Goal: Communication & Community: Share content

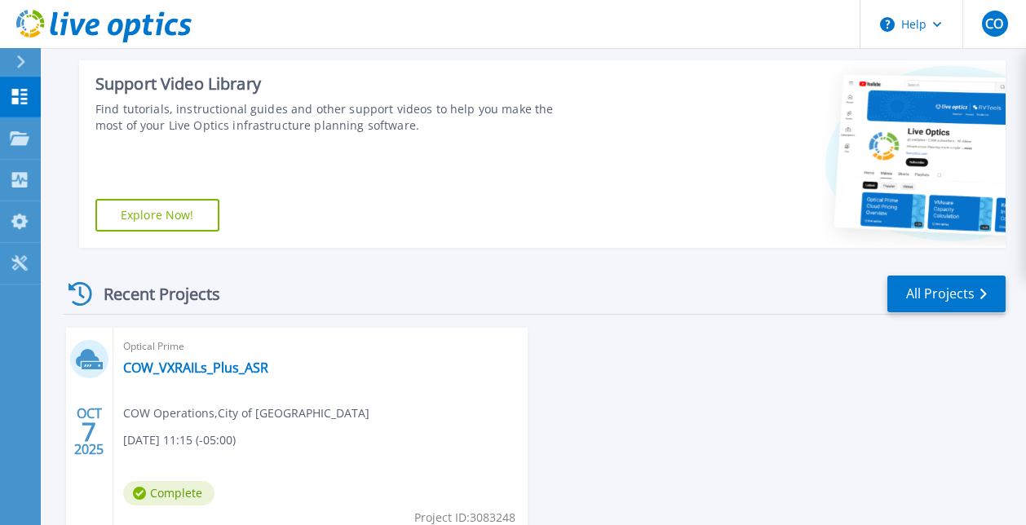
scroll to position [353, 0]
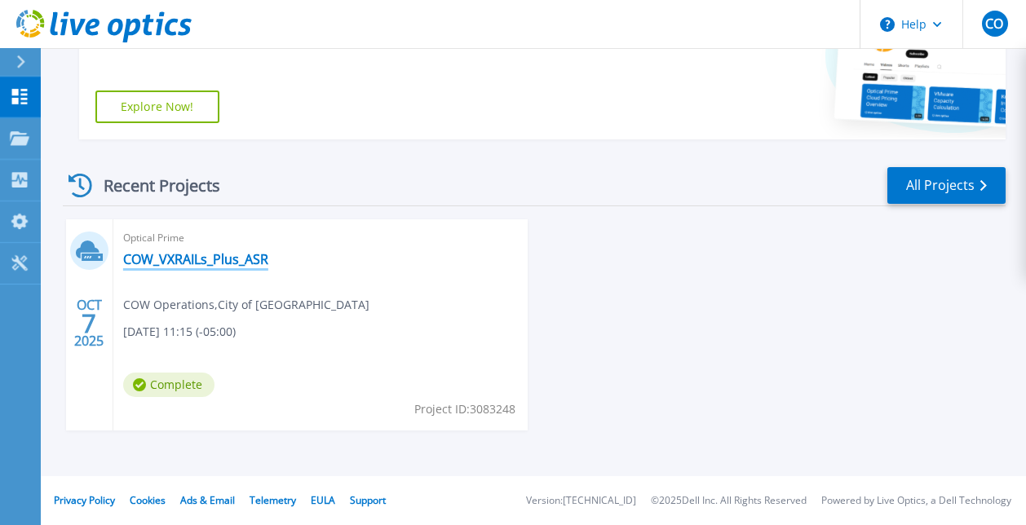
click at [175, 257] on link "COW_VXRAILs_Plus_ASR" at bounding box center [195, 259] width 145 height 16
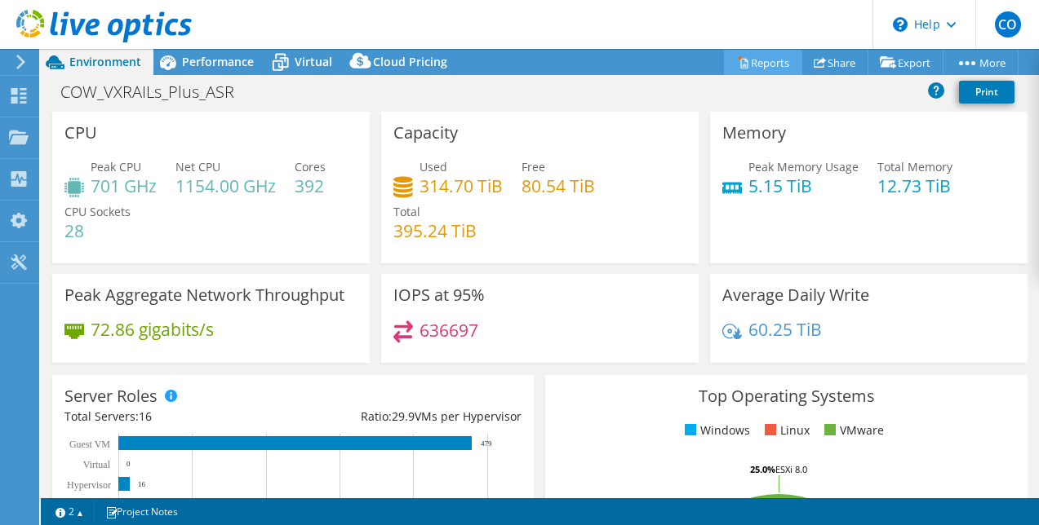
click at [754, 61] on link "Reports" at bounding box center [763, 62] width 78 height 25
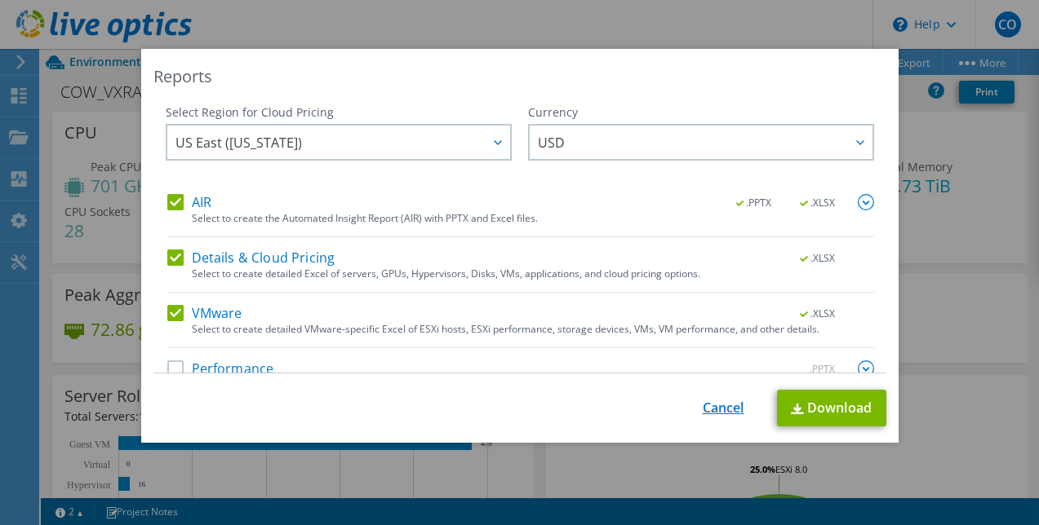
click at [708, 410] on link "Cancel" at bounding box center [724, 409] width 42 height 16
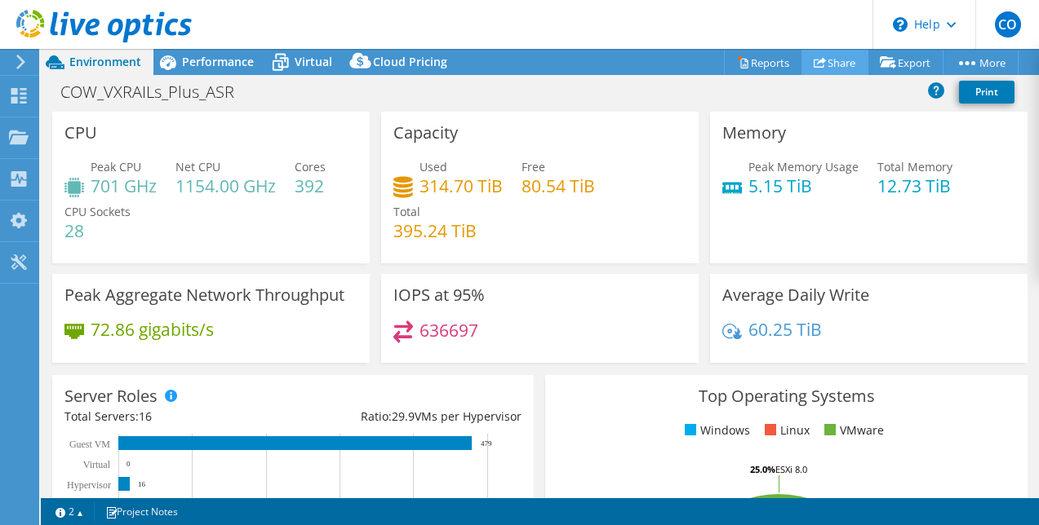
click at [825, 60] on link "Share" at bounding box center [834, 62] width 67 height 25
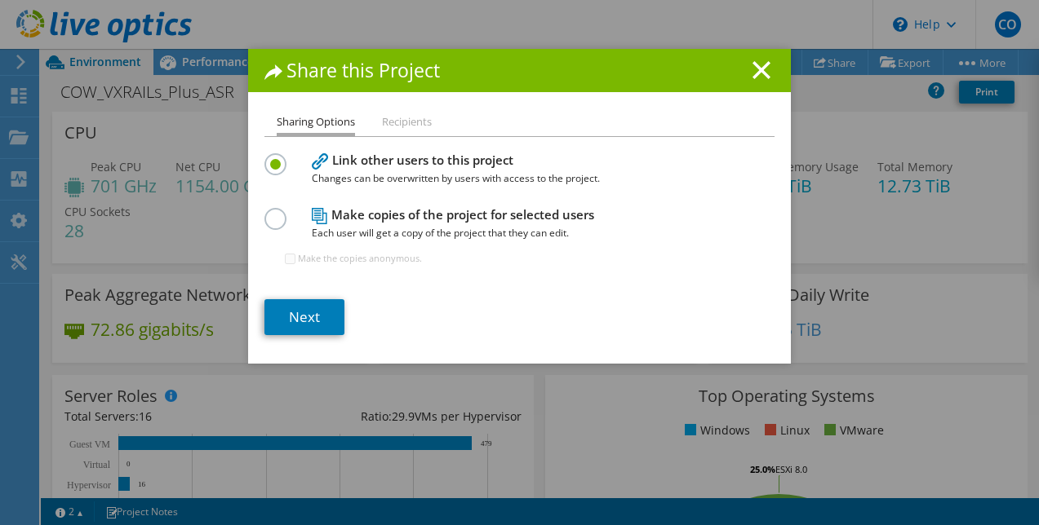
click at [268, 212] on label at bounding box center [278, 210] width 29 height 4
click at [0, 0] on input "radio" at bounding box center [0, 0] width 0 height 0
click at [394, 126] on li "Recipients" at bounding box center [407, 123] width 50 height 20
click at [301, 308] on link "Next" at bounding box center [304, 317] width 80 height 36
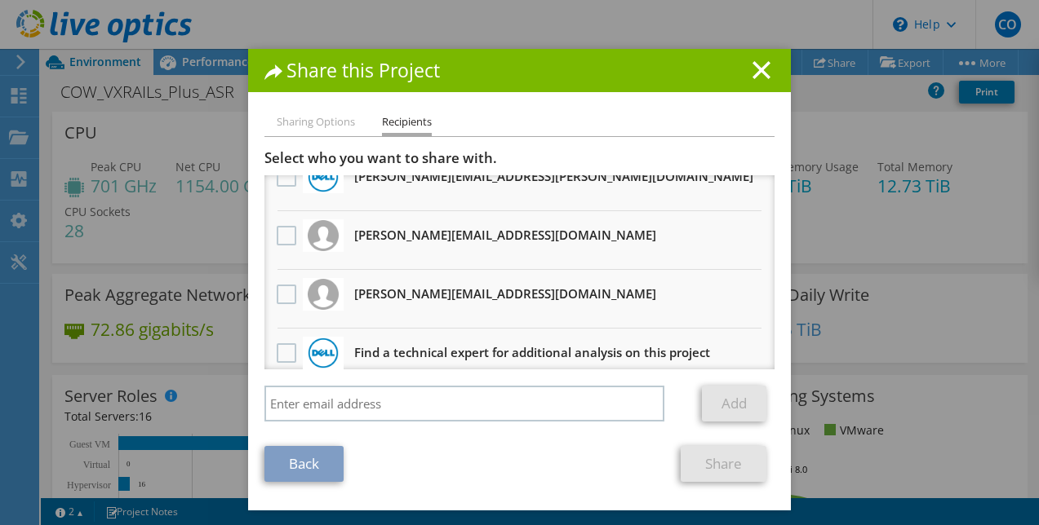
scroll to position [100, 0]
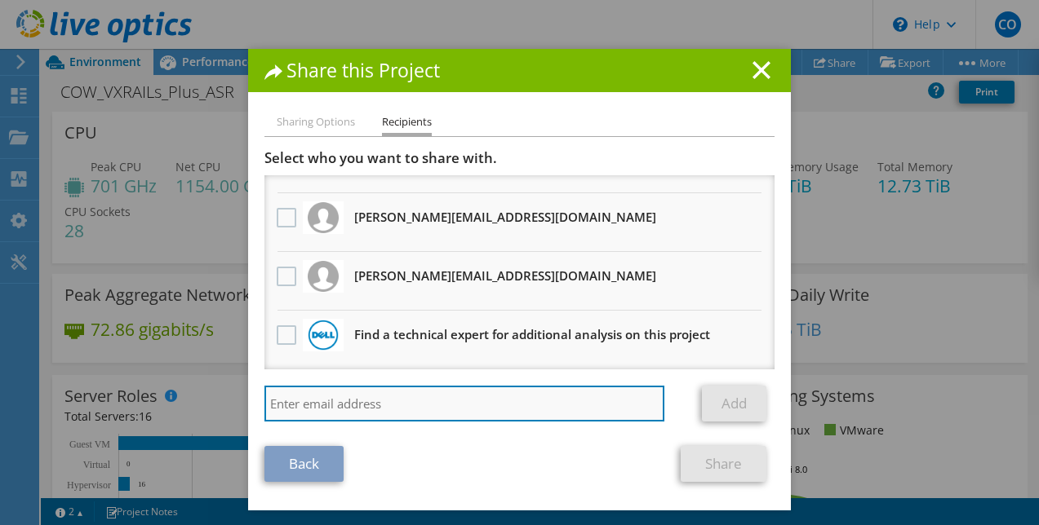
click at [322, 400] on input "search" at bounding box center [464, 404] width 400 height 36
paste input "[PERSON_NAME][EMAIL_ADDRESS][PERSON_NAME][DOMAIN_NAME]"
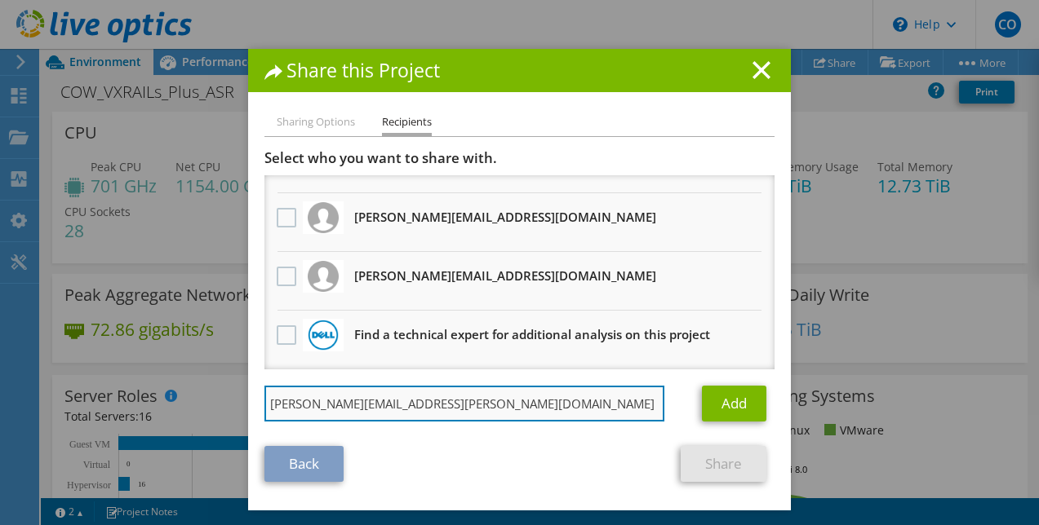
click at [479, 406] on input "[PERSON_NAME][EMAIL_ADDRESS][PERSON_NAME][DOMAIN_NAME]" at bounding box center [464, 404] width 400 height 36
type input "[PERSON_NAME][EMAIL_ADDRESS][PERSON_NAME][DOMAIN_NAME]"
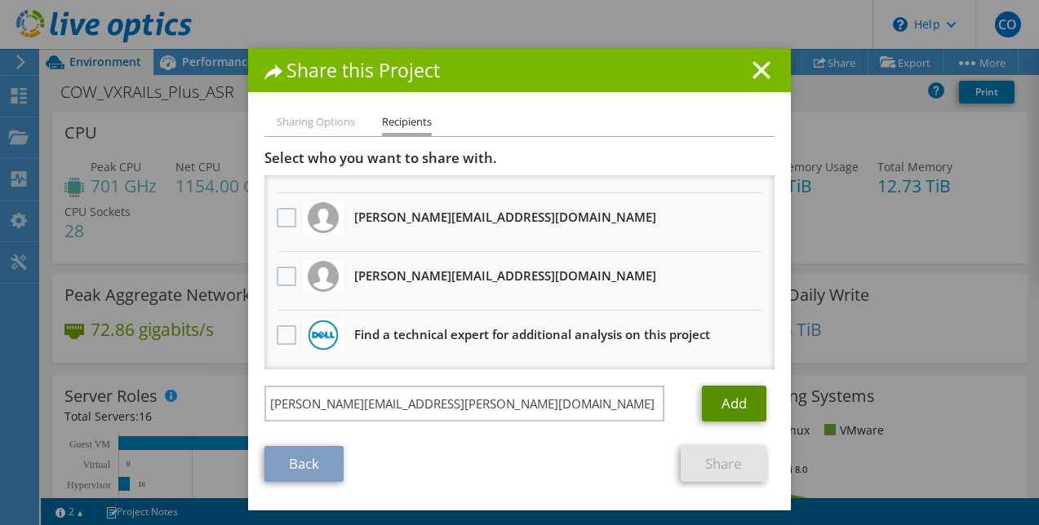
click at [720, 402] on link "Add" at bounding box center [734, 404] width 64 height 36
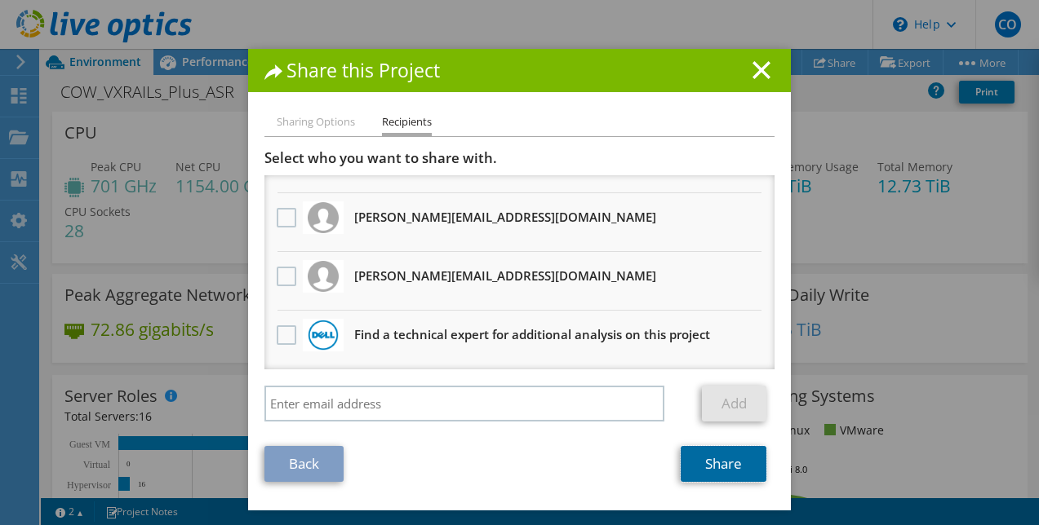
scroll to position [0, 0]
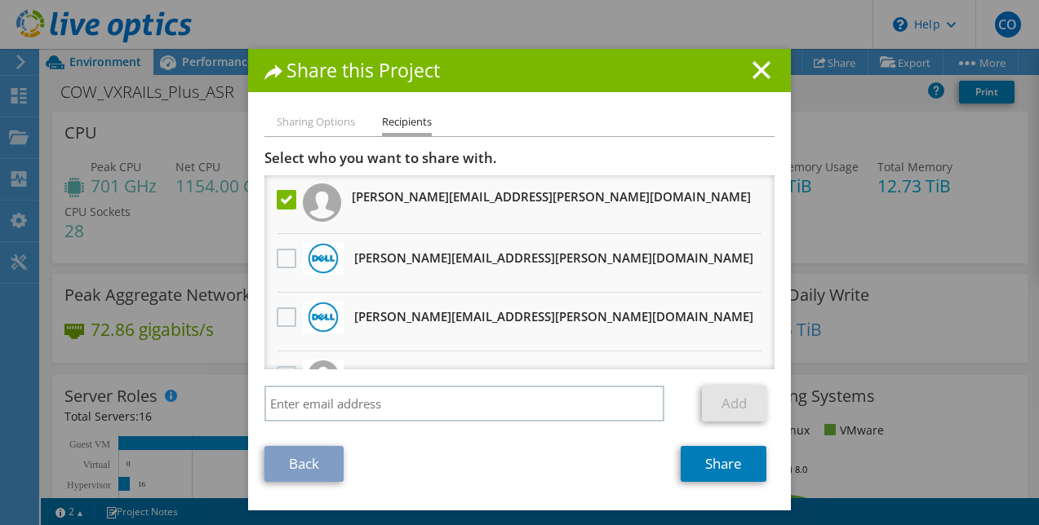
drag, startPoint x: 514, startPoint y: 63, endPoint x: 454, endPoint y: 40, distance: 63.8
click at [454, 40] on div "Share this Project Sharing Options Recipients Link other users to this project …" at bounding box center [519, 262] width 1039 height 525
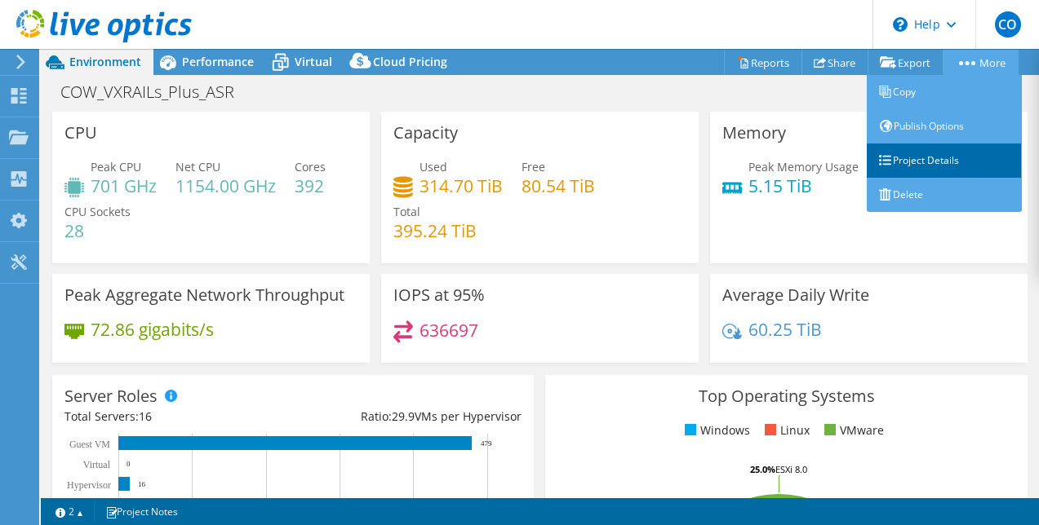
click at [949, 155] on link "Project Details" at bounding box center [944, 161] width 155 height 34
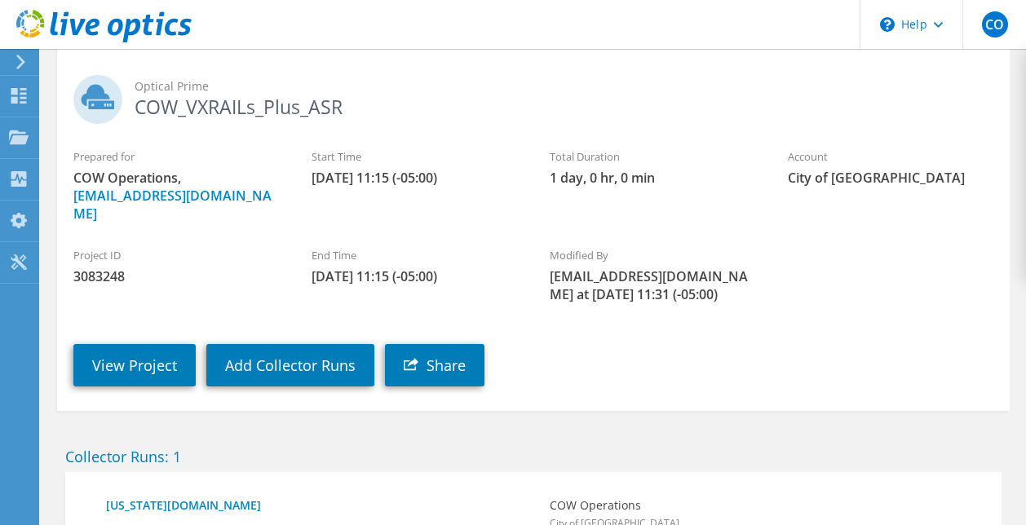
scroll to position [247, 0]
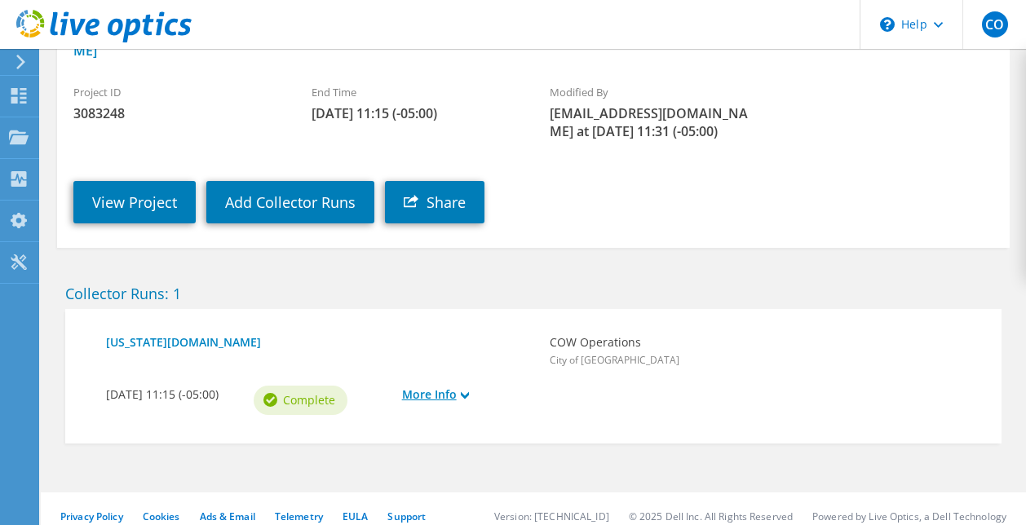
click at [465, 392] on use at bounding box center [465, 395] width 8 height 7
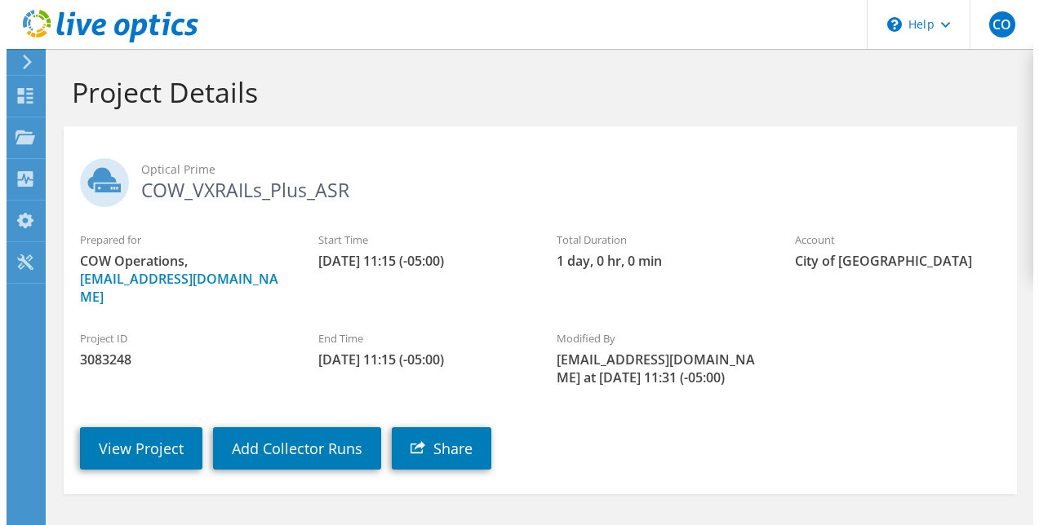
scroll to position [0, 0]
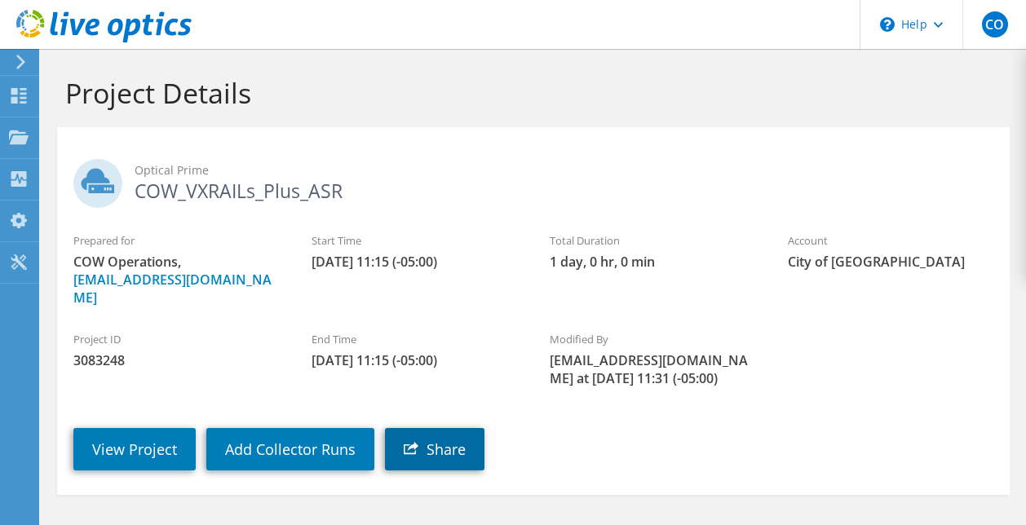
click at [432, 435] on link "Share" at bounding box center [435, 449] width 100 height 42
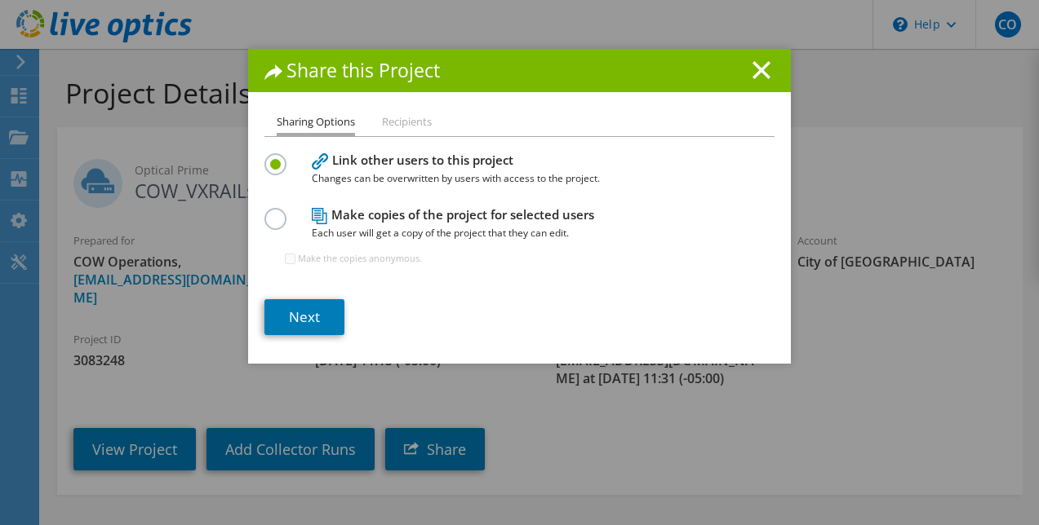
click at [271, 212] on label at bounding box center [278, 210] width 29 height 4
click at [0, 0] on input "radio" at bounding box center [0, 0] width 0 height 0
click at [290, 318] on link "Next" at bounding box center [304, 317] width 80 height 36
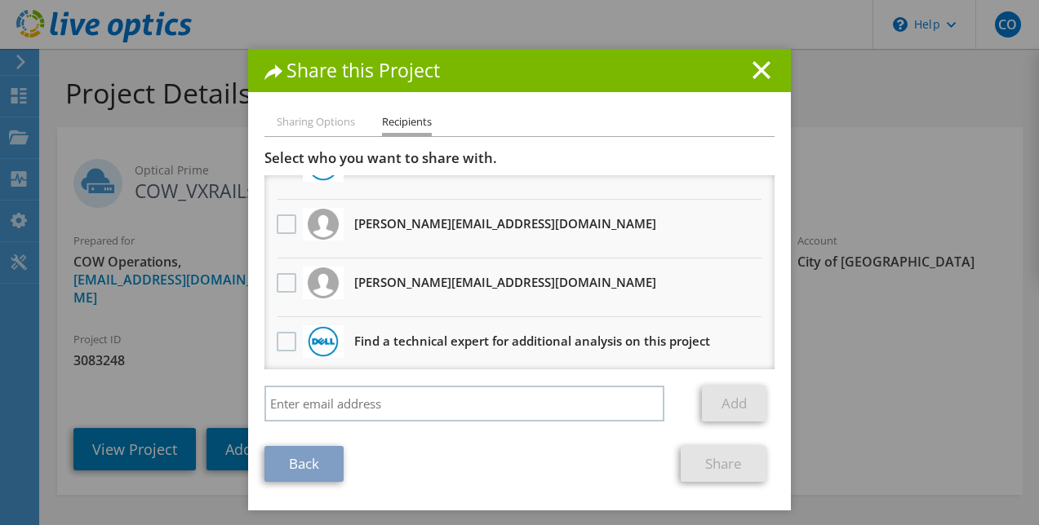
scroll to position [100, 0]
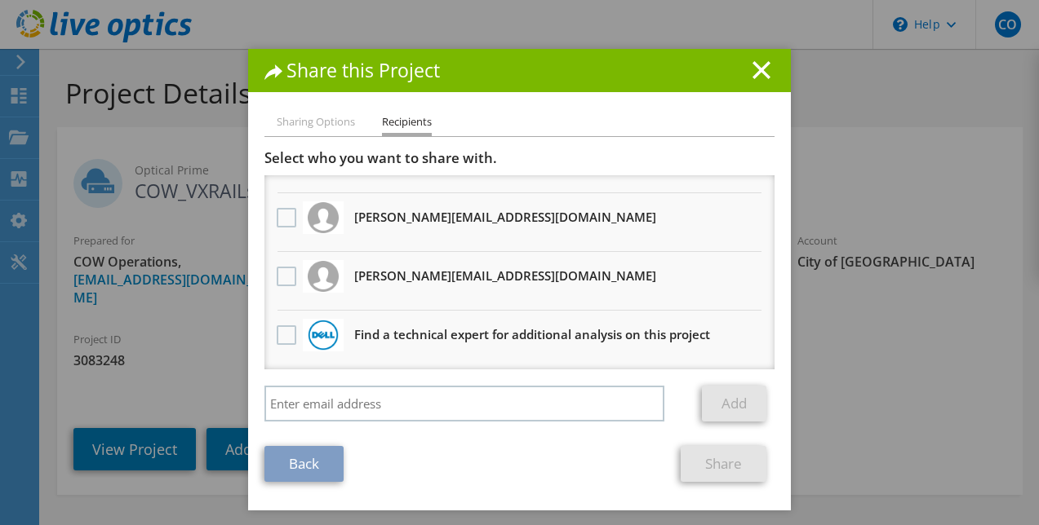
click at [313, 122] on li "Sharing Options" at bounding box center [316, 123] width 78 height 20
click at [299, 117] on li "Sharing Options" at bounding box center [316, 123] width 78 height 20
click at [311, 465] on link "Back" at bounding box center [303, 464] width 79 height 36
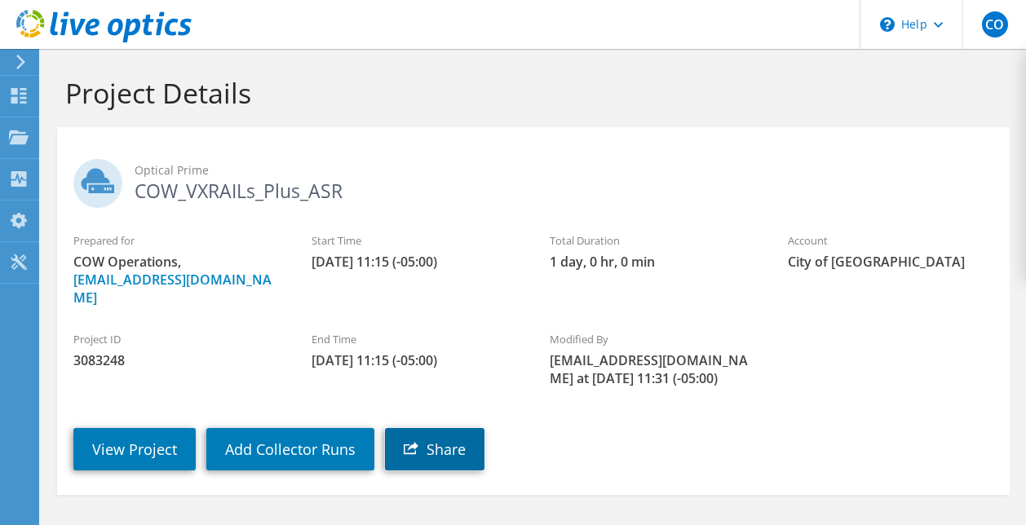
click at [424, 428] on link "Share" at bounding box center [435, 449] width 100 height 42
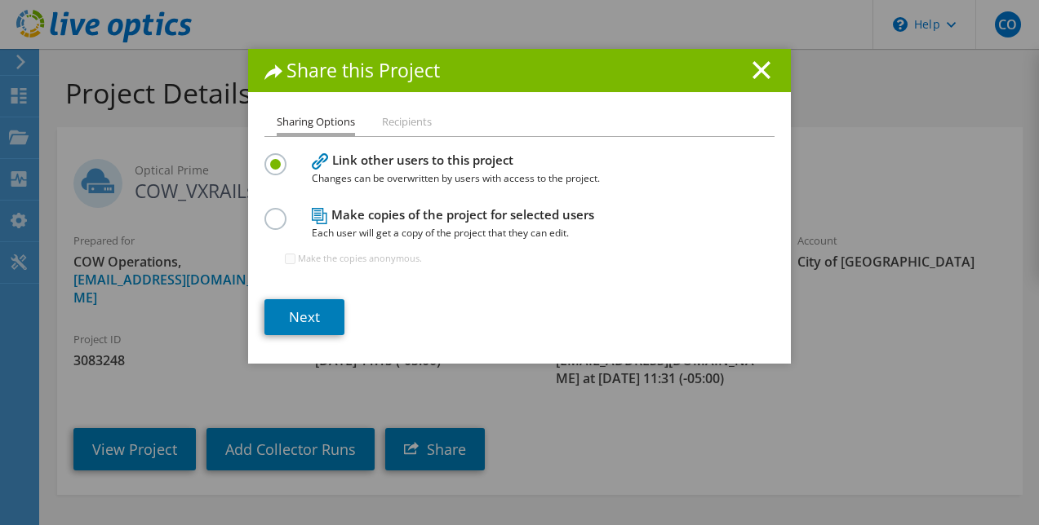
click at [268, 212] on label at bounding box center [278, 210] width 29 height 4
click at [0, 0] on input "radio" at bounding box center [0, 0] width 0 height 0
click at [292, 311] on link "Next" at bounding box center [304, 317] width 80 height 36
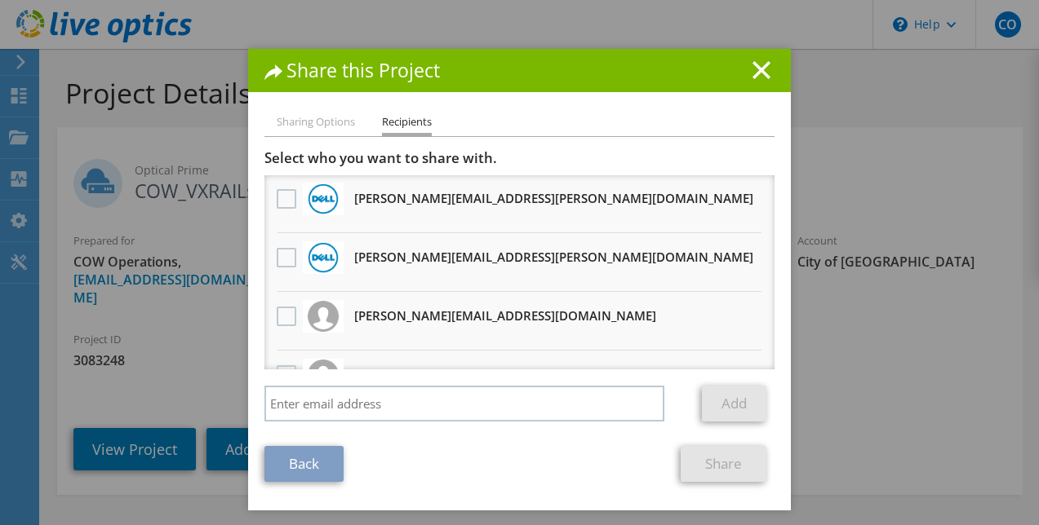
scroll to position [0, 0]
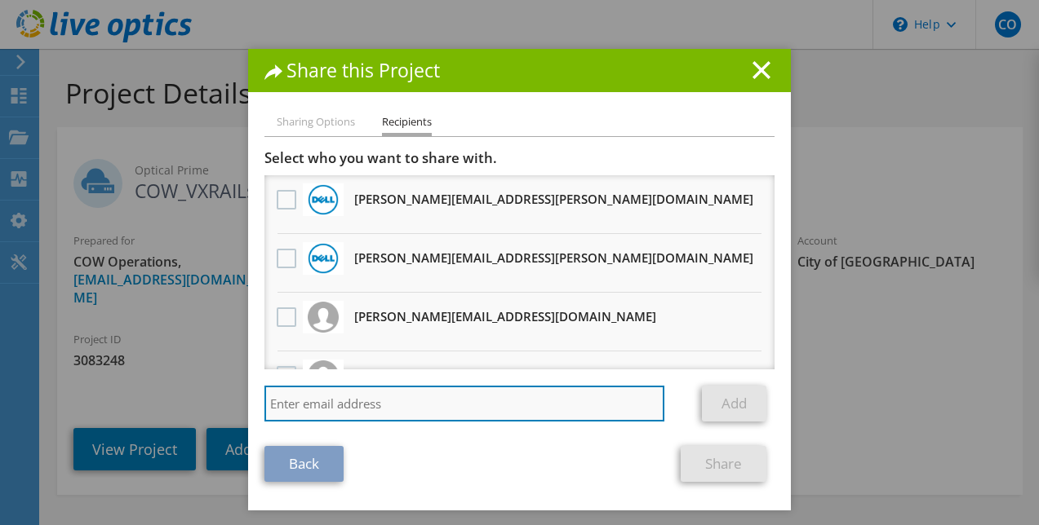
click at [339, 395] on input "search" at bounding box center [464, 404] width 400 height 36
paste input "[PERSON_NAME][EMAIL_ADDRESS][PERSON_NAME][DOMAIN_NAME]"
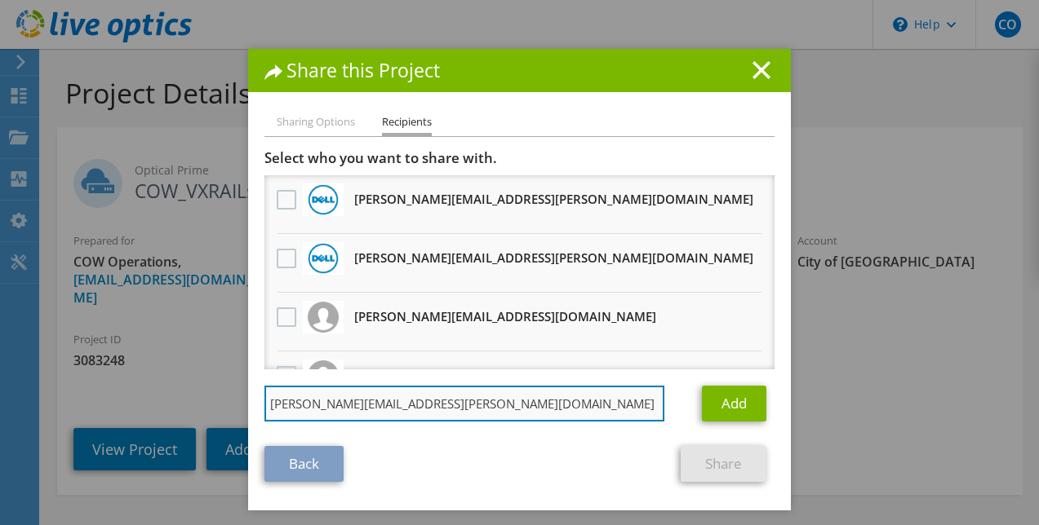
click at [434, 405] on input "[PERSON_NAME][EMAIL_ADDRESS][PERSON_NAME][DOMAIN_NAME]" at bounding box center [464, 404] width 400 height 36
type input "[PERSON_NAME][EMAIL_ADDRESS][PERSON_NAME][DOMAIN_NAME]"
drag, startPoint x: 458, startPoint y: 401, endPoint x: 183, endPoint y: 392, distance: 275.1
click at [183, 392] on div "Share this Project Sharing Options Recipients Link other users to this project …" at bounding box center [519, 263] width 1039 height 428
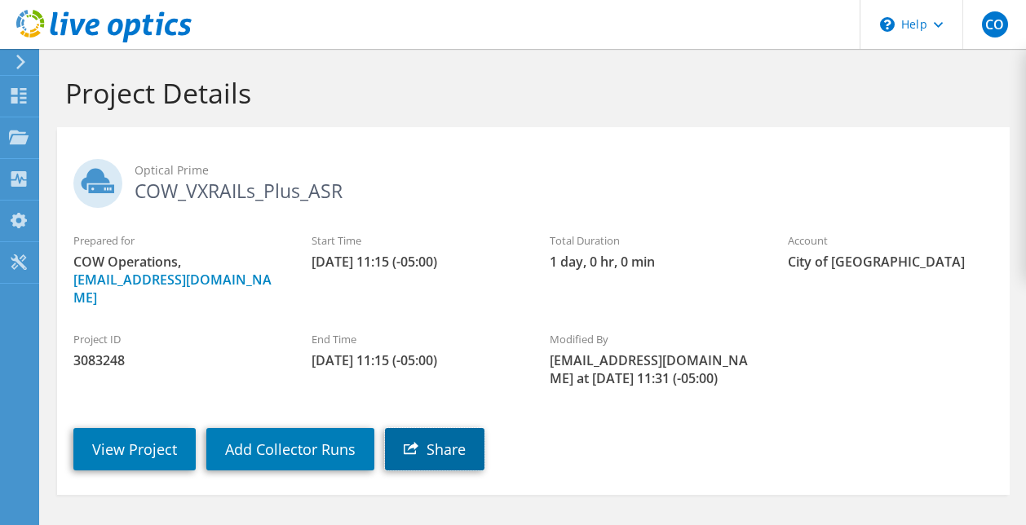
click at [442, 433] on link "Share" at bounding box center [435, 449] width 100 height 42
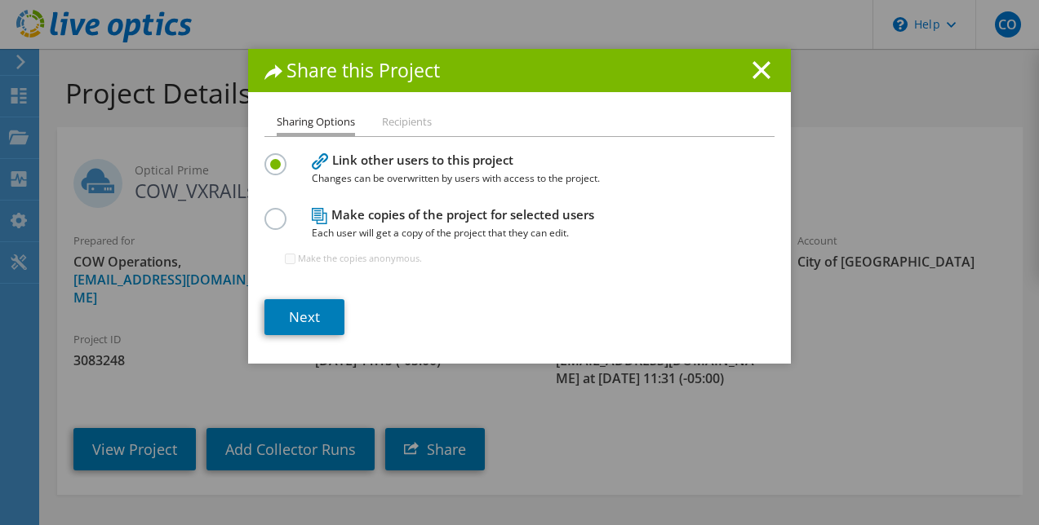
click at [272, 212] on label at bounding box center [278, 210] width 29 height 4
click at [0, 0] on input "radio" at bounding box center [0, 0] width 0 height 0
click at [300, 312] on link "Next" at bounding box center [304, 317] width 80 height 36
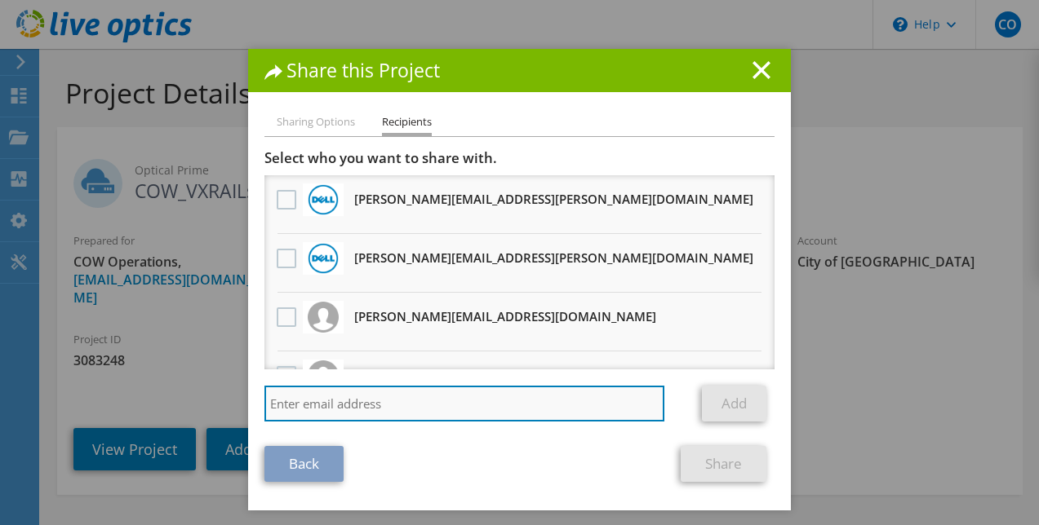
click at [311, 400] on input "search" at bounding box center [464, 404] width 400 height 36
paste input "robert.west@rubrik.com"
type input "robert.west@rubrik.com"
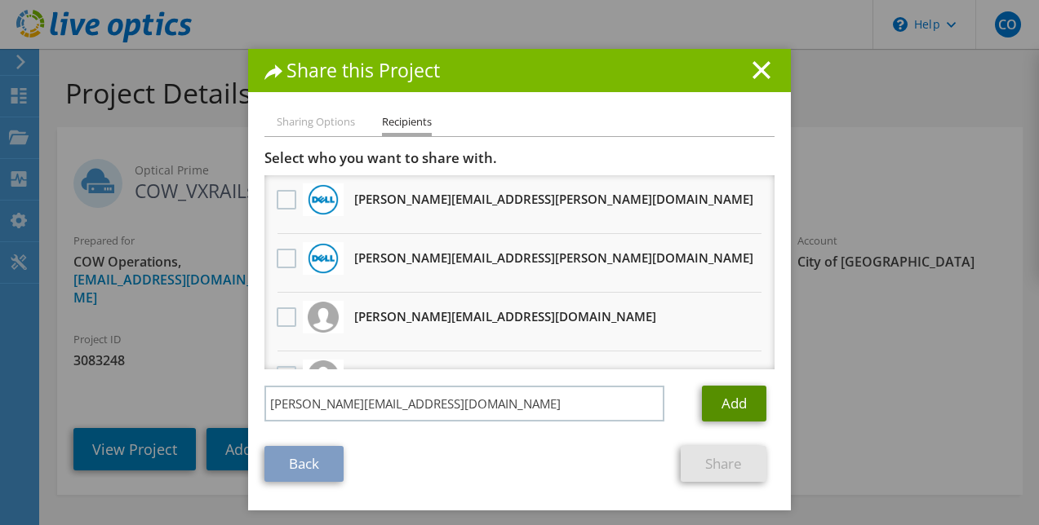
click at [730, 404] on link "Add" at bounding box center [734, 404] width 64 height 36
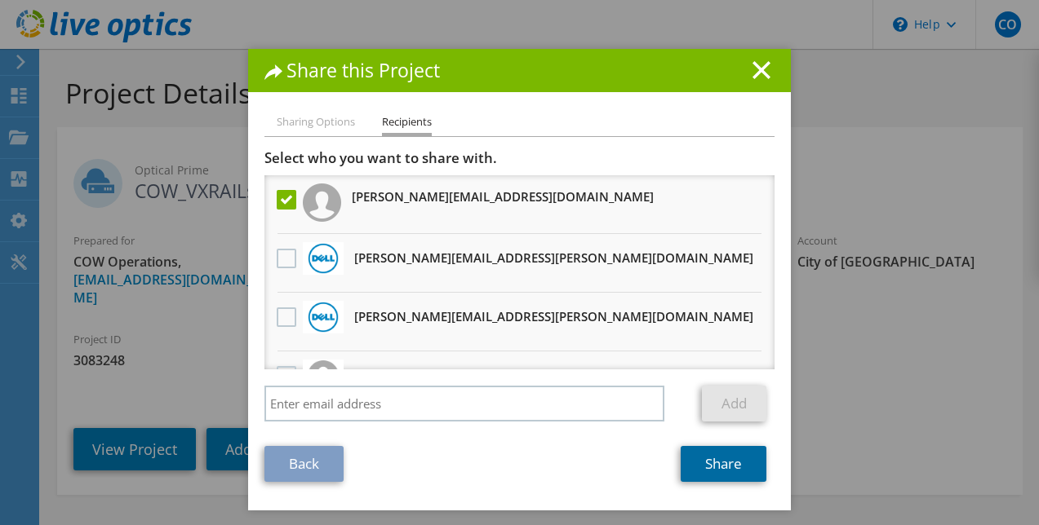
click at [717, 468] on link "Share" at bounding box center [723, 464] width 86 height 36
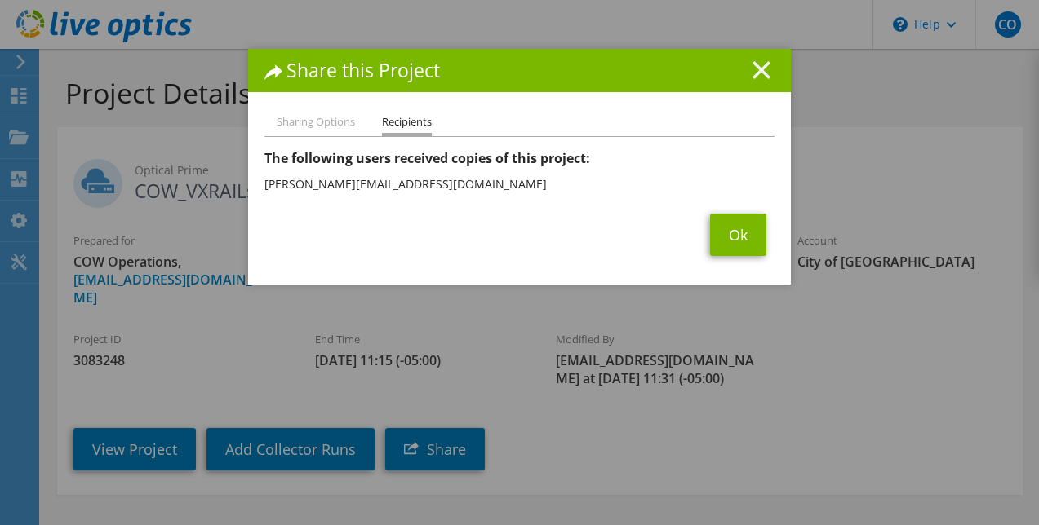
click at [754, 72] on line at bounding box center [761, 70] width 16 height 16
